Goal: Task Accomplishment & Management: Manage account settings

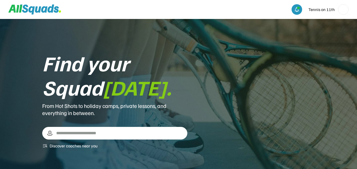
click at [341, 11] on img at bounding box center [343, 9] width 10 height 10
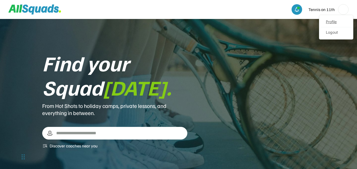
click at [336, 23] on link "Profile" at bounding box center [336, 22] width 31 height 11
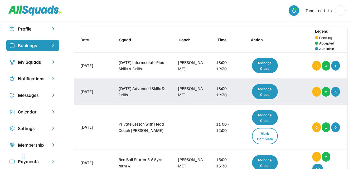
scroll to position [53, 0]
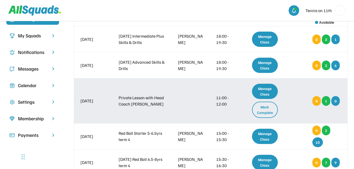
click at [269, 109] on div "Mark Complete" at bounding box center [265, 110] width 26 height 16
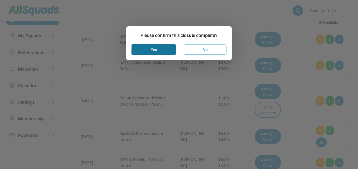
click at [153, 50] on button "Yes" at bounding box center [154, 49] width 44 height 11
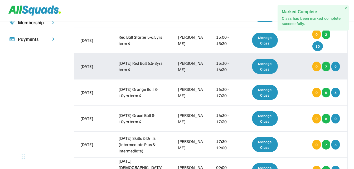
scroll to position [158, 0]
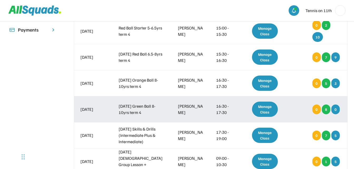
click at [268, 113] on div "Manage Class" at bounding box center [265, 109] width 26 height 15
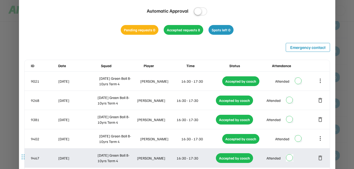
scroll to position [185, 0]
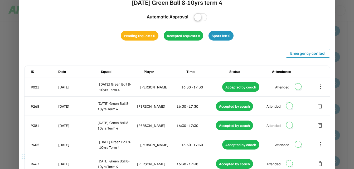
click at [337, 18] on div at bounding box center [177, 84] width 354 height 169
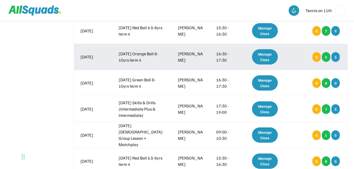
scroll to position [211, 0]
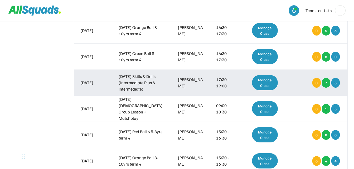
click at [261, 83] on div "Manage Class" at bounding box center [265, 82] width 26 height 15
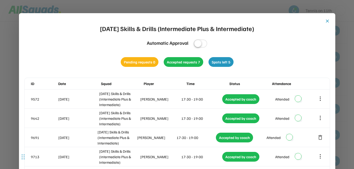
click at [328, 20] on button "close" at bounding box center [327, 20] width 5 height 5
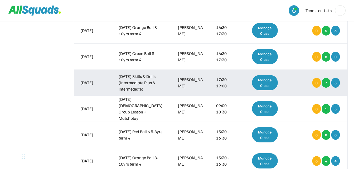
scroll to position [238, 0]
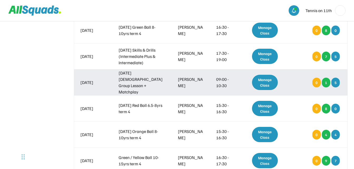
click at [268, 83] on div "Manage Class" at bounding box center [265, 82] width 26 height 15
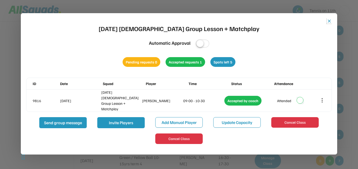
click at [331, 21] on button "close" at bounding box center [329, 20] width 5 height 5
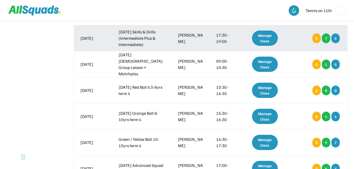
scroll to position [264, 0]
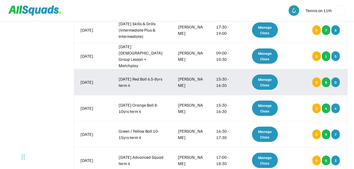
click at [272, 84] on div "Manage Class" at bounding box center [265, 82] width 26 height 15
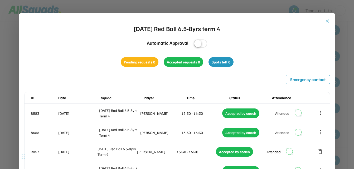
click at [327, 21] on button "close" at bounding box center [327, 20] width 5 height 5
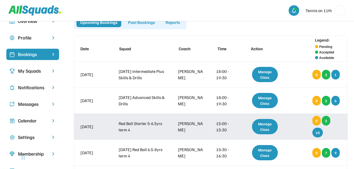
scroll to position [0, 0]
